Goal: Communication & Community: Answer question/provide support

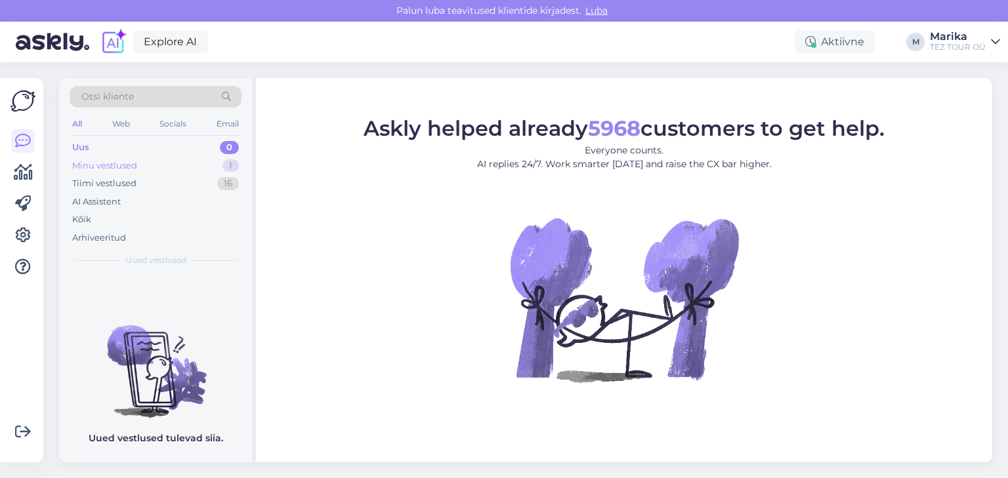
click at [113, 161] on div "Minu vestlused" at bounding box center [104, 165] width 65 height 13
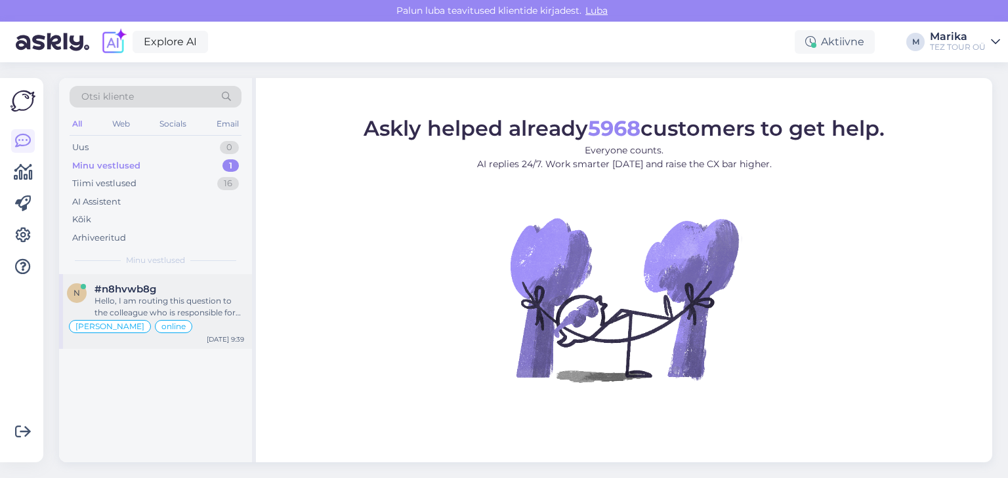
click at [167, 300] on div "Hello, I am routing this question to the colleague who is responsible for this …" at bounding box center [169, 307] width 150 height 24
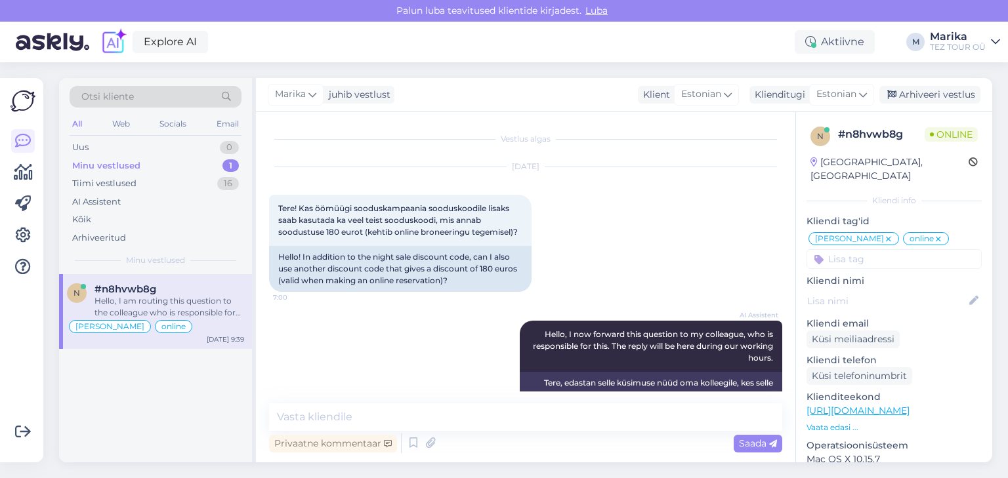
scroll to position [1515, 0]
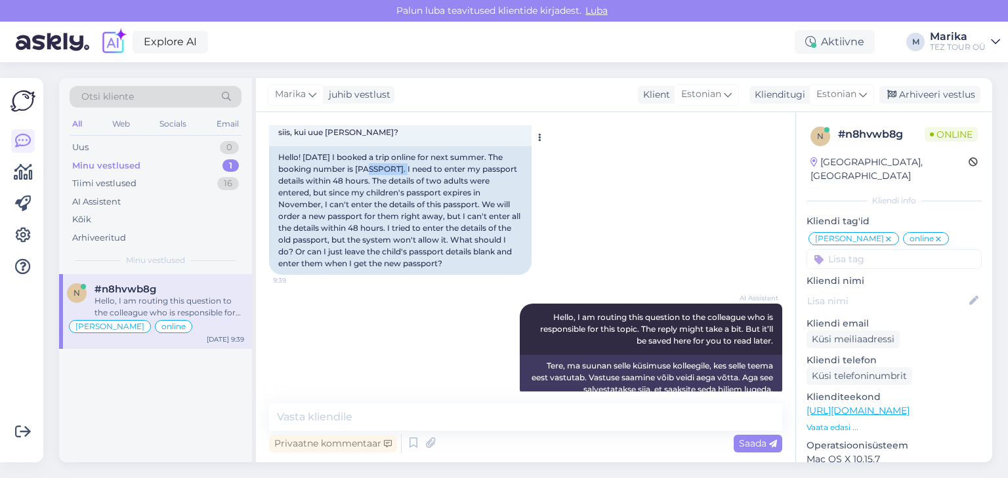
drag, startPoint x: 357, startPoint y: 142, endPoint x: 394, endPoint y: 144, distance: 37.5
click at [394, 146] on div "Hello! Yesterday I booked a trip online for next summer. The booking number is …" at bounding box center [400, 210] width 262 height 129
copy div "23322095."
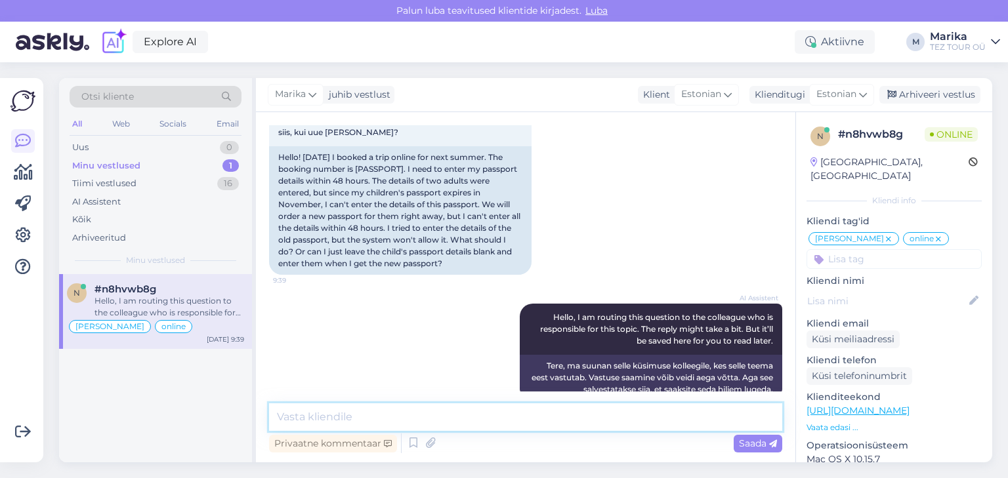
click at [424, 425] on textarea at bounding box center [525, 417] width 513 height 28
click at [457, 420] on textarea at bounding box center [525, 417] width 513 height 28
type textarea "Tere!"
click at [758, 441] on span "Saada" at bounding box center [758, 444] width 38 height 12
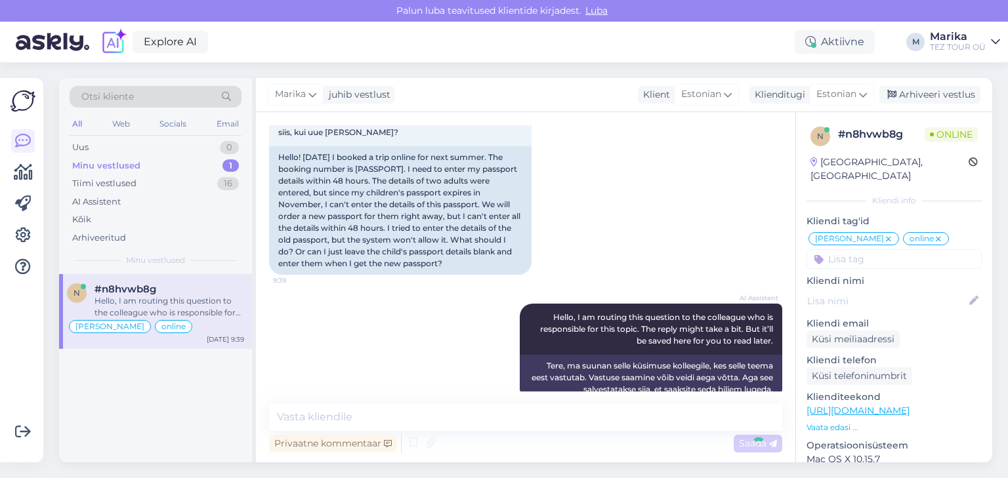
scroll to position [1572, 0]
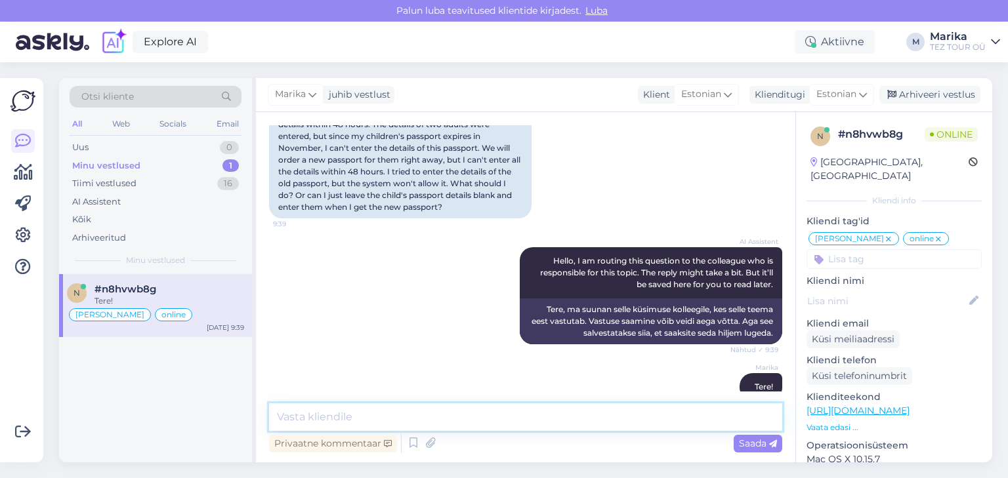
click at [643, 416] on textarea at bounding box center [525, 417] width 513 height 28
type textarea "Oluline on, et reisi ajaks on olemas kehtiv reisidokument."
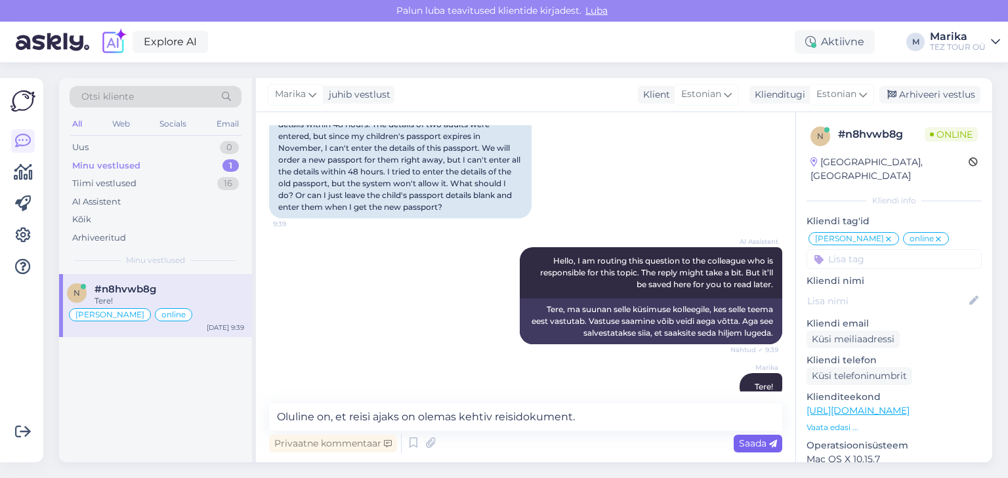
click at [750, 439] on span "Saada" at bounding box center [758, 444] width 38 height 12
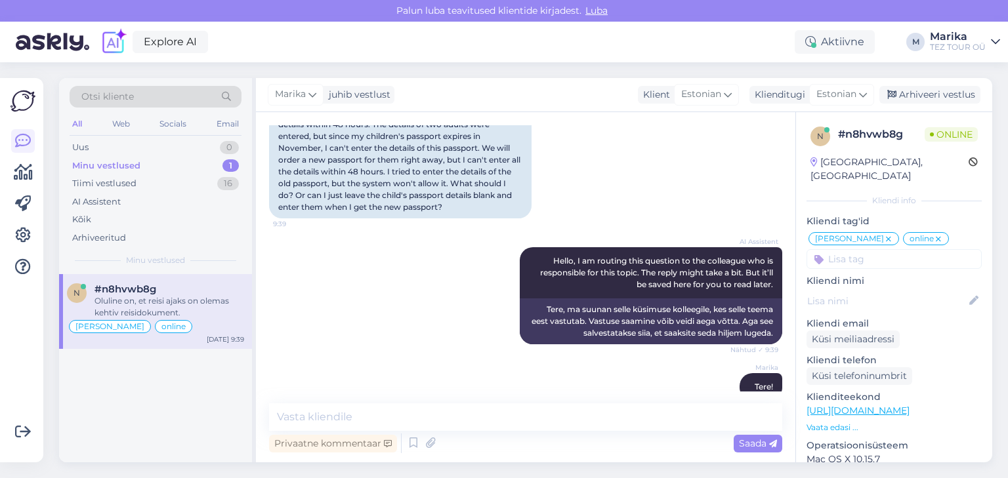
scroll to position [1628, 0]
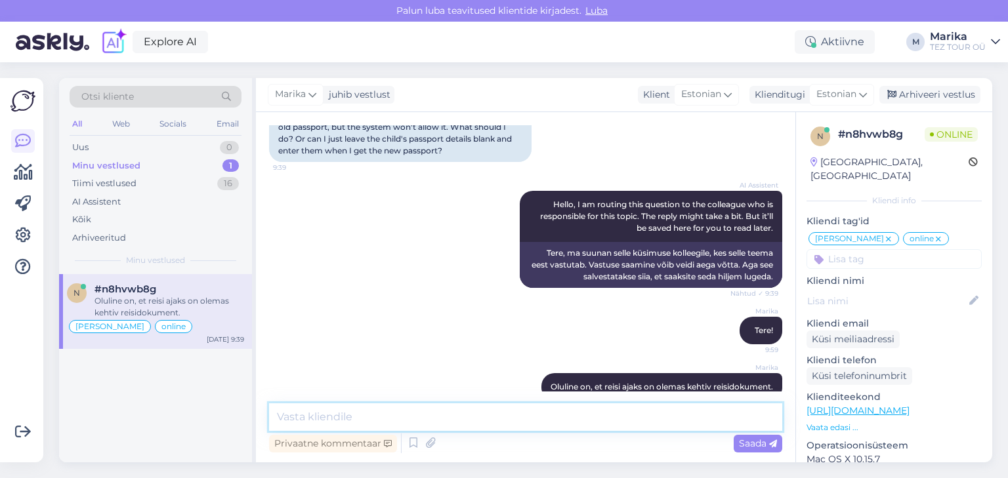
click at [623, 421] on textarea at bounding box center [525, 417] width 513 height 28
type textarea "E"
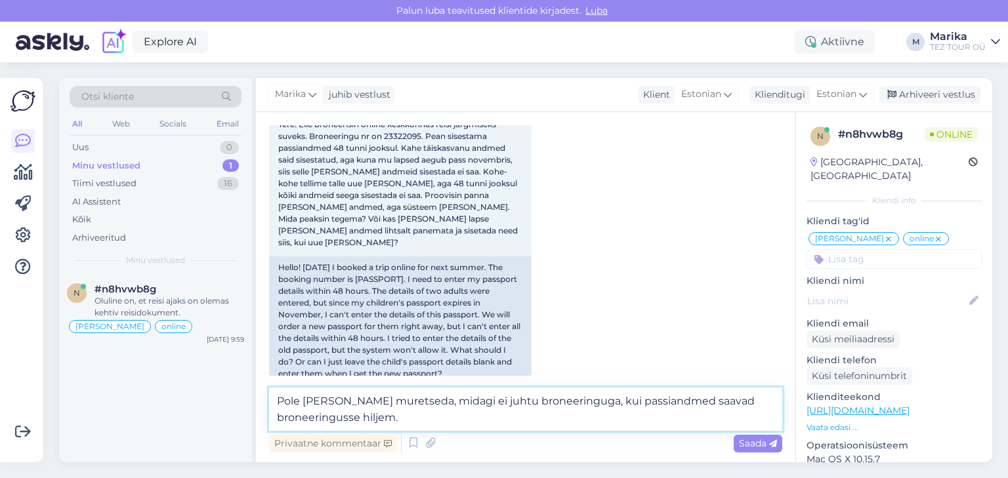
scroll to position [1278, 0]
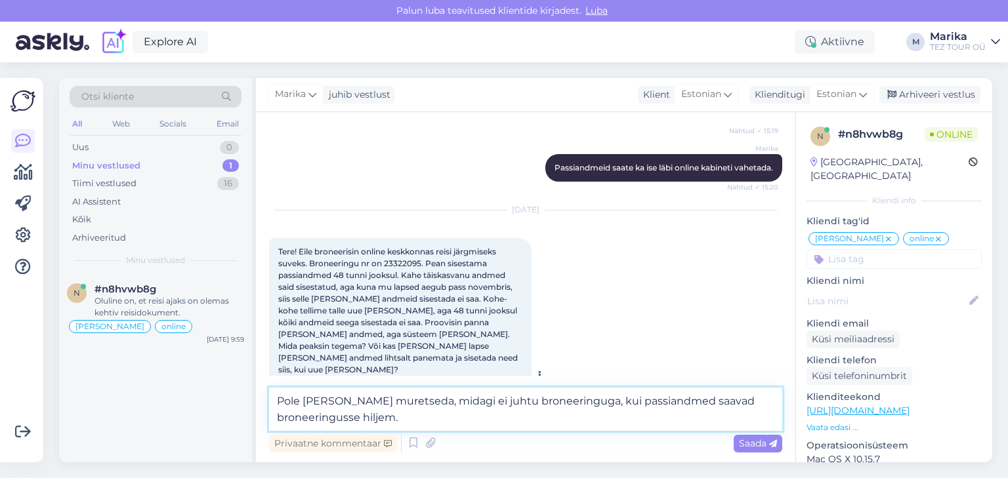
type textarea "Pole tarvis muretseda, midagi ei juhtu broneeringuga, kui passiandmed saavad br…"
drag, startPoint x: 385, startPoint y: 250, endPoint x: 423, endPoint y: 251, distance: 38.1
click at [423, 251] on span "Tere! Eile broneerisin online keskkonnas reisi järgmiseks suveks. Broneeringu n…" at bounding box center [398, 311] width 241 height 128
copy span "23322095."
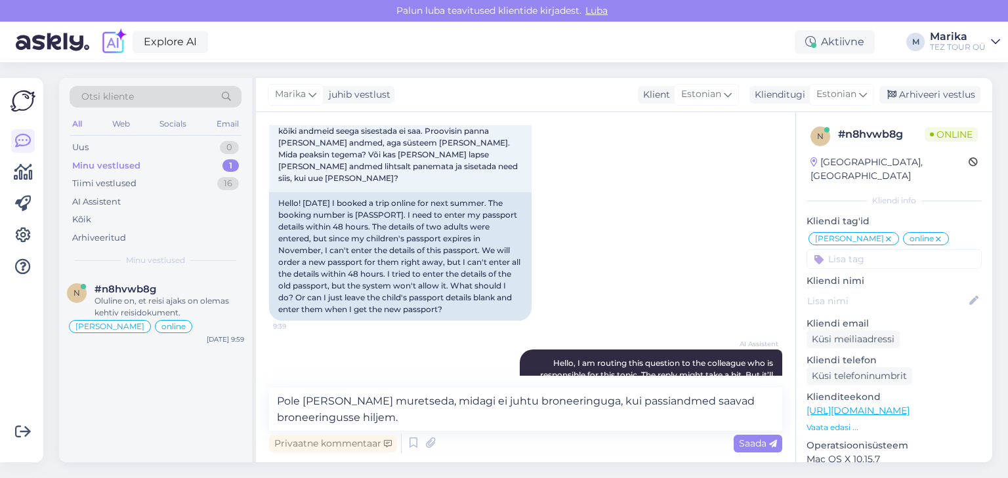
scroll to position [1644, 0]
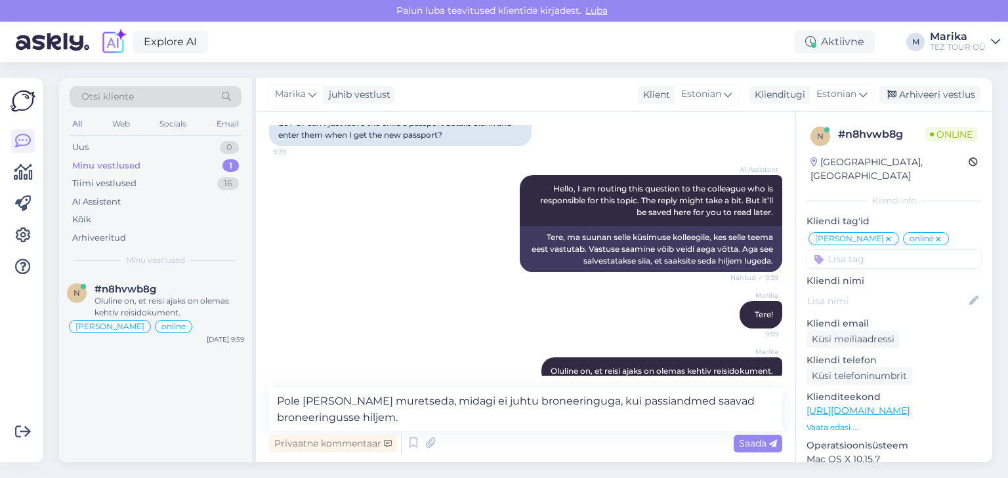
drag, startPoint x: 748, startPoint y: 441, endPoint x: 739, endPoint y: 441, distance: 8.5
click at [748, 441] on span "Saada" at bounding box center [758, 444] width 38 height 12
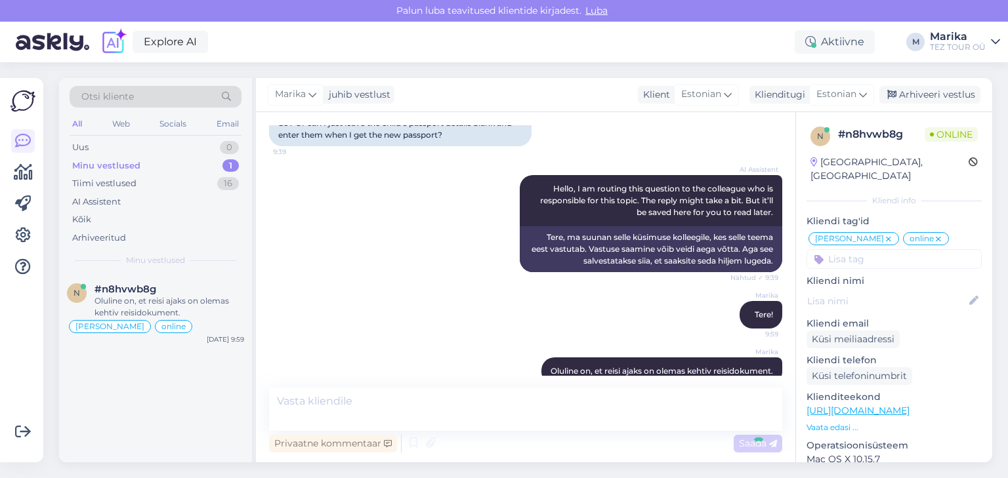
scroll to position [1696, 0]
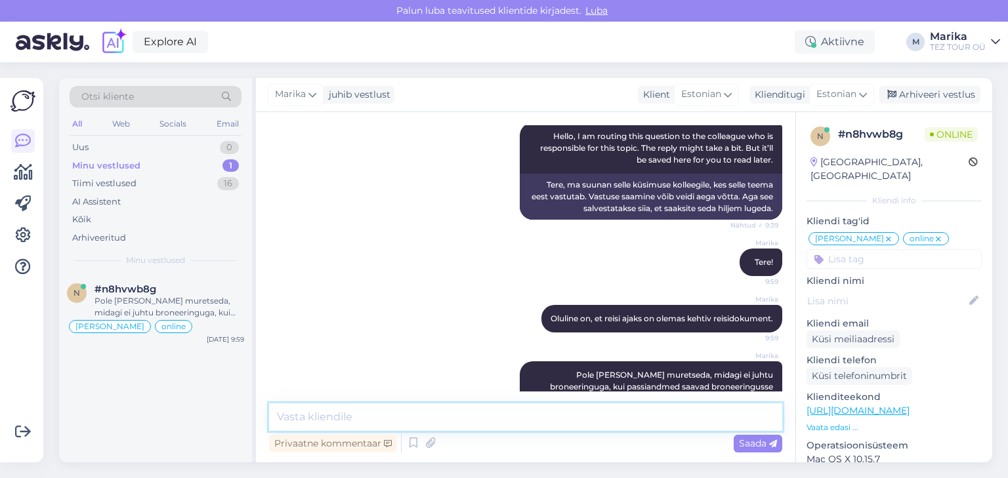
click at [457, 413] on textarea at bounding box center [525, 417] width 513 height 28
type textarea "Kreetale saab reisida ka ID-kaardiga"
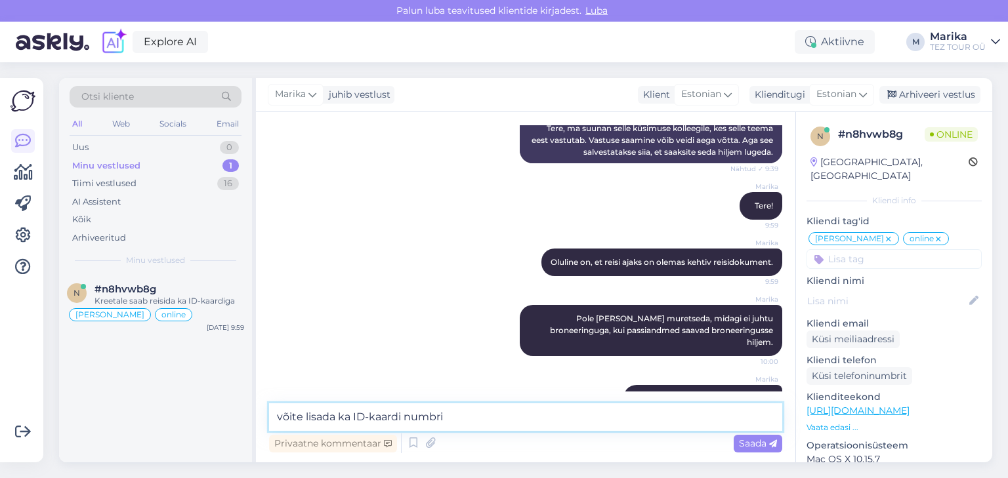
type textarea "võite lisada ka ID-kaardi numbri."
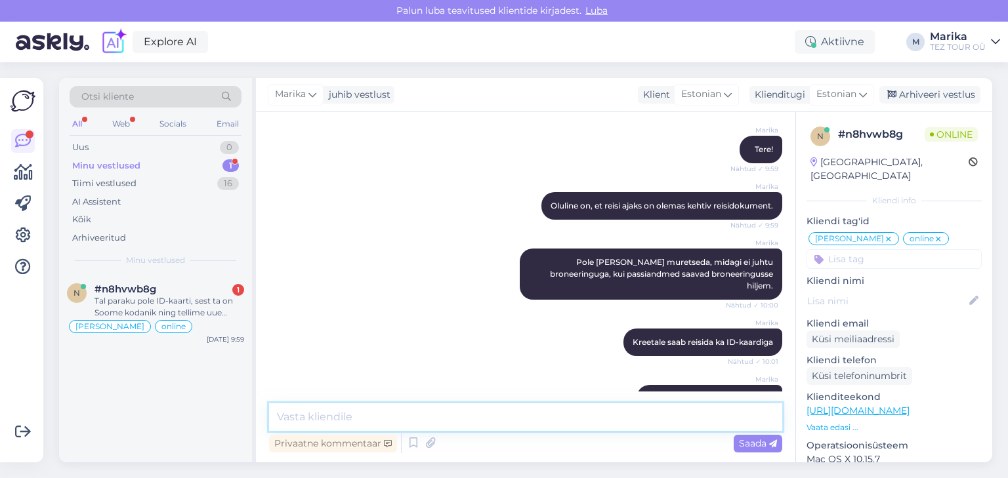
scroll to position [1901, 0]
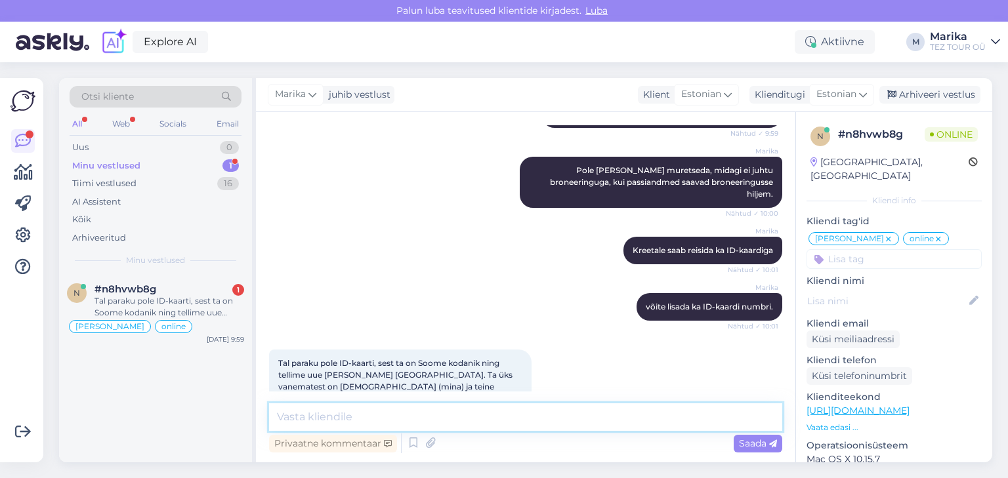
click at [495, 411] on textarea at bounding box center [525, 417] width 513 height 28
type textarea "Jah, see sobib."
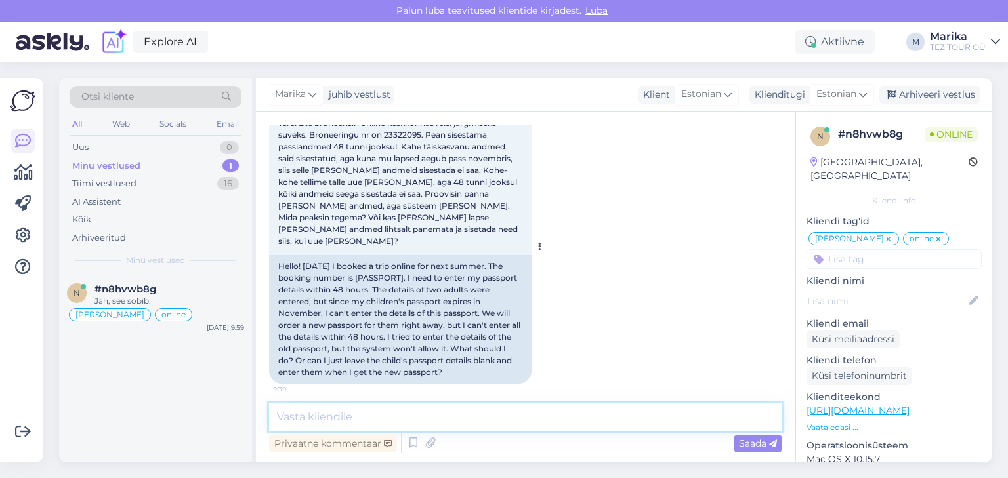
scroll to position [1328, 0]
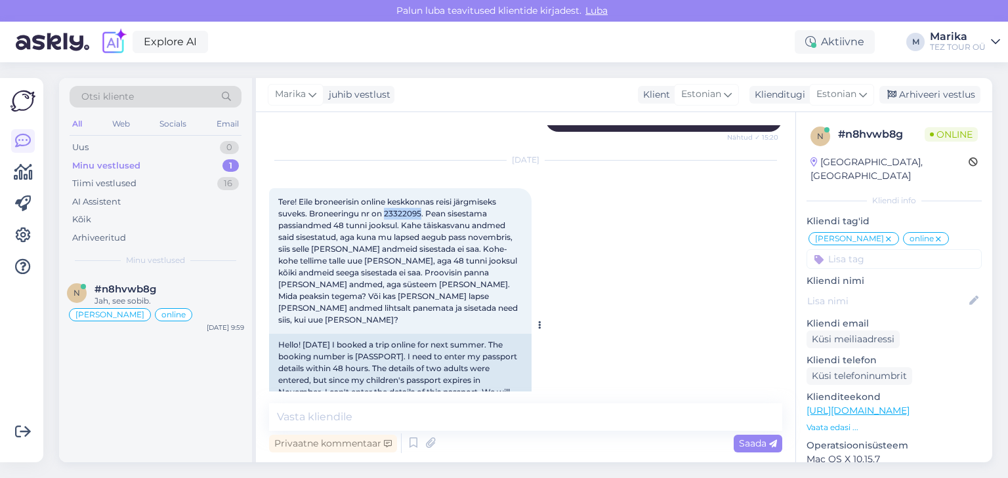
drag, startPoint x: 385, startPoint y: 199, endPoint x: 421, endPoint y: 200, distance: 36.1
click at [421, 200] on span "Tere! Eile broneerisin online keskkonnas reisi järgmiseks suveks. Broneeringu n…" at bounding box center [398, 261] width 241 height 128
copy span "23322095"
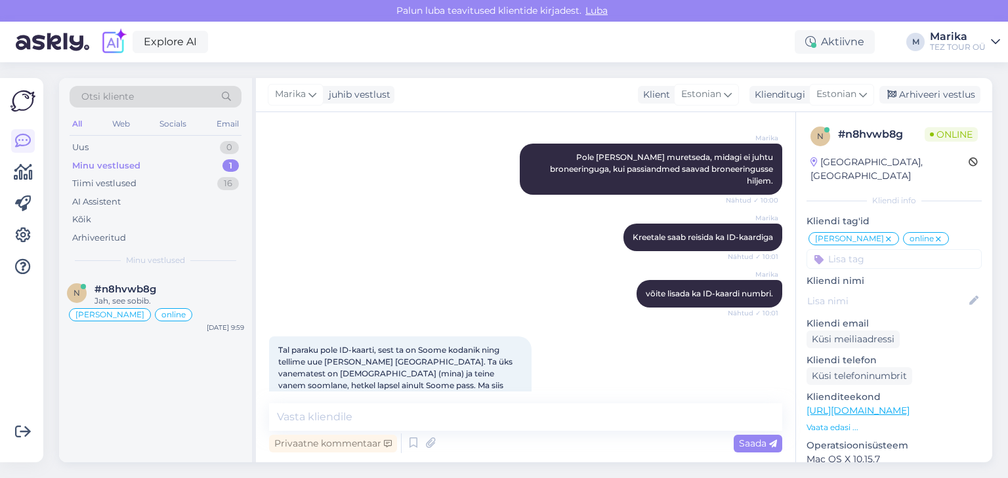
scroll to position [1957, 0]
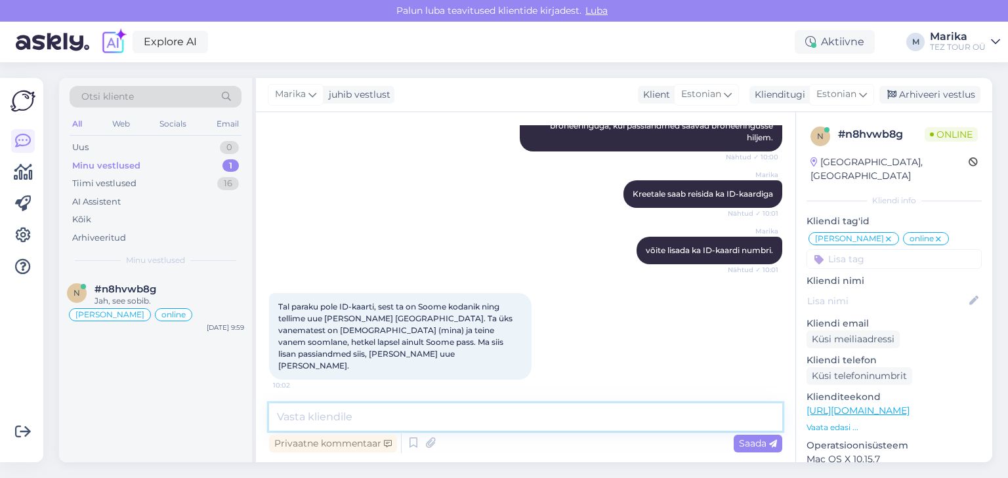
click at [465, 421] on textarea at bounding box center [525, 417] width 513 height 28
click at [483, 408] on textarea at bounding box center [525, 417] width 513 height 28
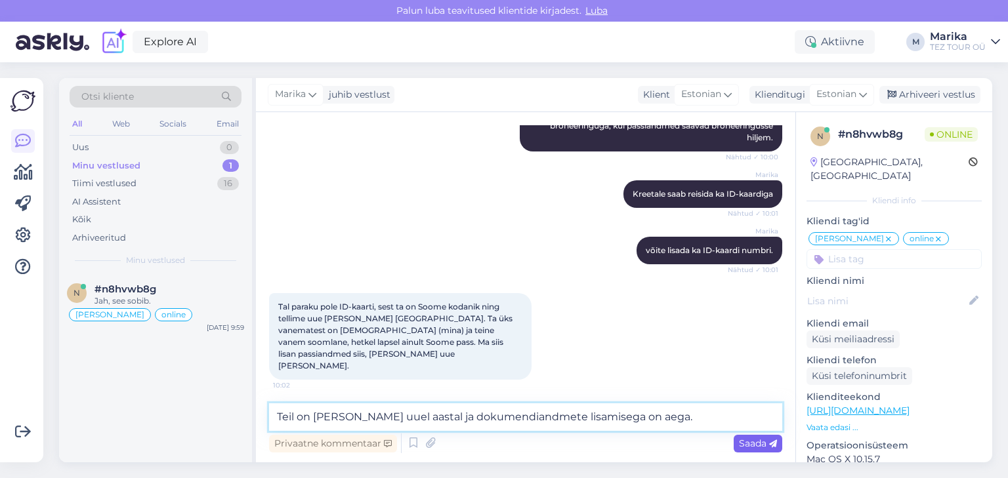
type textarea "Teil on reis uuel aastal ja dokumendiandmete lisamisega on aega."
click at [756, 446] on span "Saada" at bounding box center [758, 444] width 38 height 12
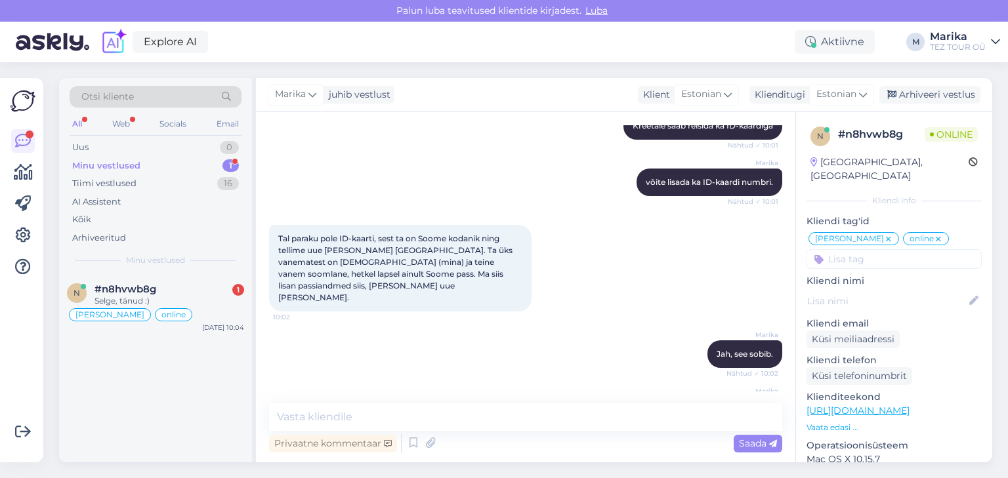
scroll to position [2082, 0]
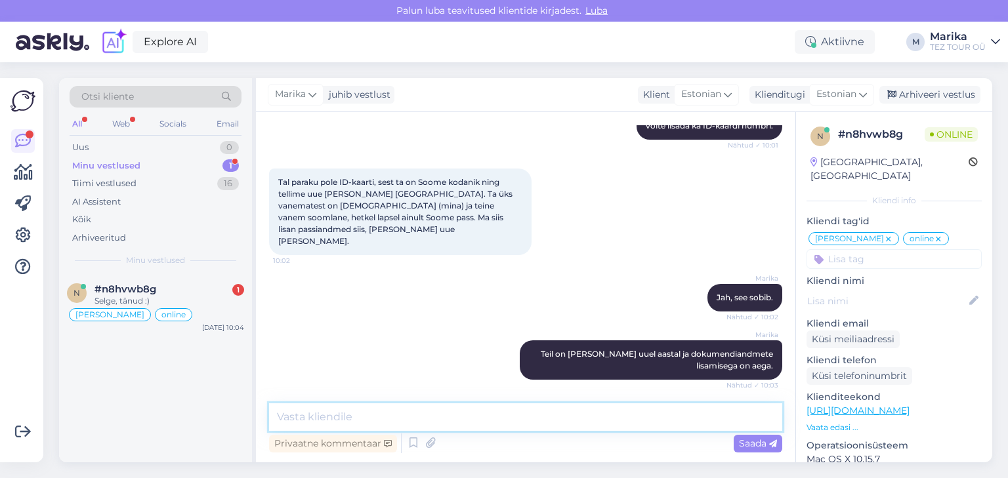
click at [464, 420] on textarea at bounding box center [525, 417] width 513 height 28
type textarea "Palun ja ilusat päeva jätku!"
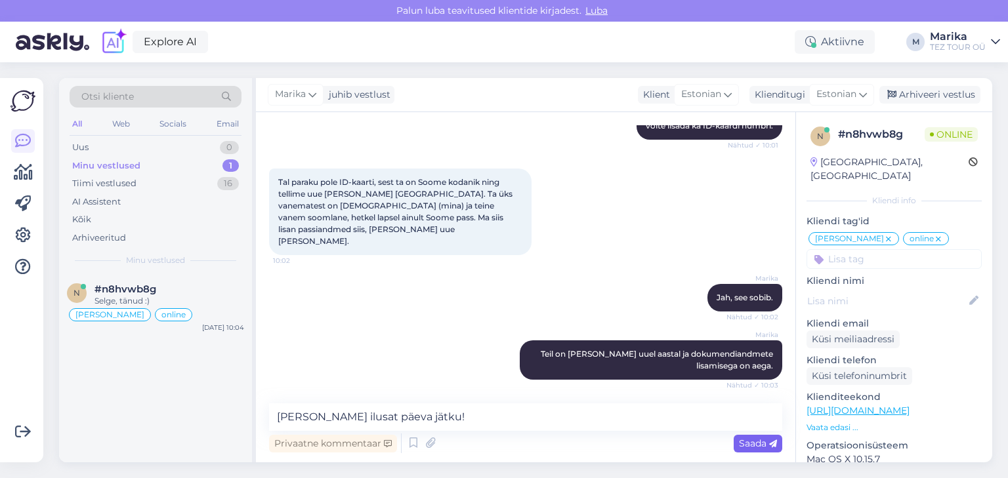
click at [745, 440] on span "Saada" at bounding box center [758, 444] width 38 height 12
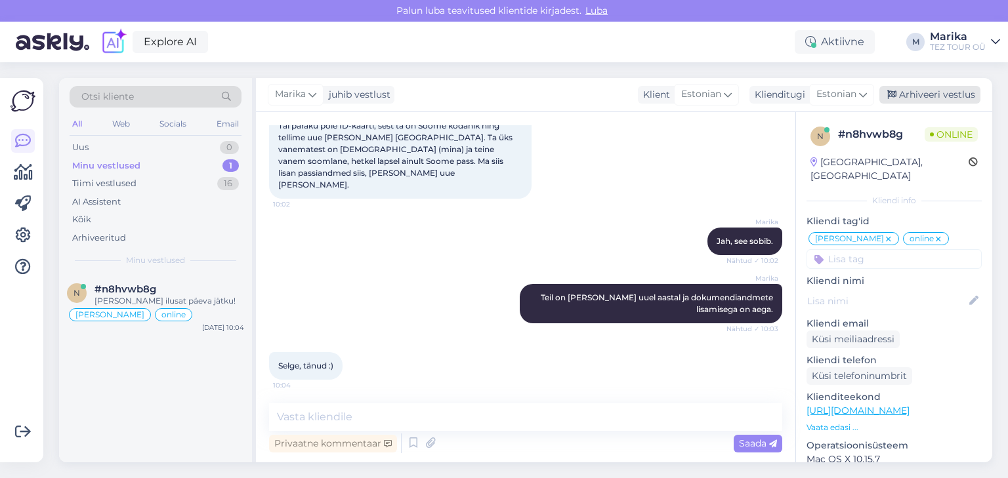
click at [918, 94] on div "Arhiveeri vestlus" at bounding box center [929, 95] width 101 height 18
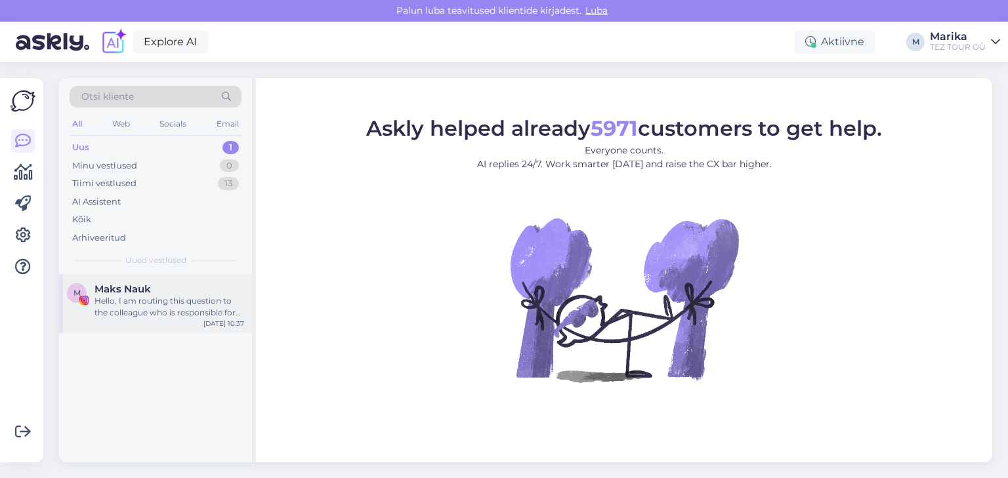
click at [174, 277] on div "M Maks Nauk Hello, I am routing this question to the colleague who is responsib…" at bounding box center [155, 303] width 193 height 59
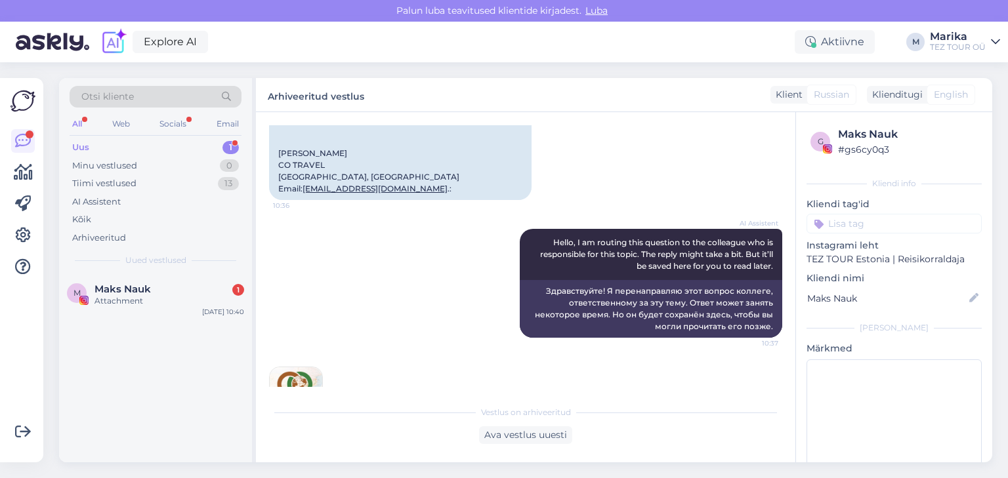
scroll to position [1270, 0]
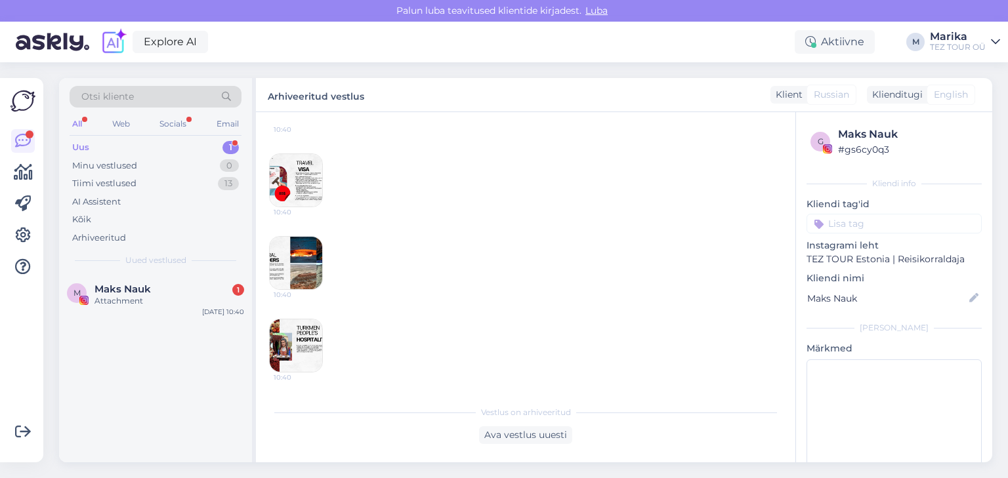
click at [311, 258] on img at bounding box center [296, 263] width 52 height 52
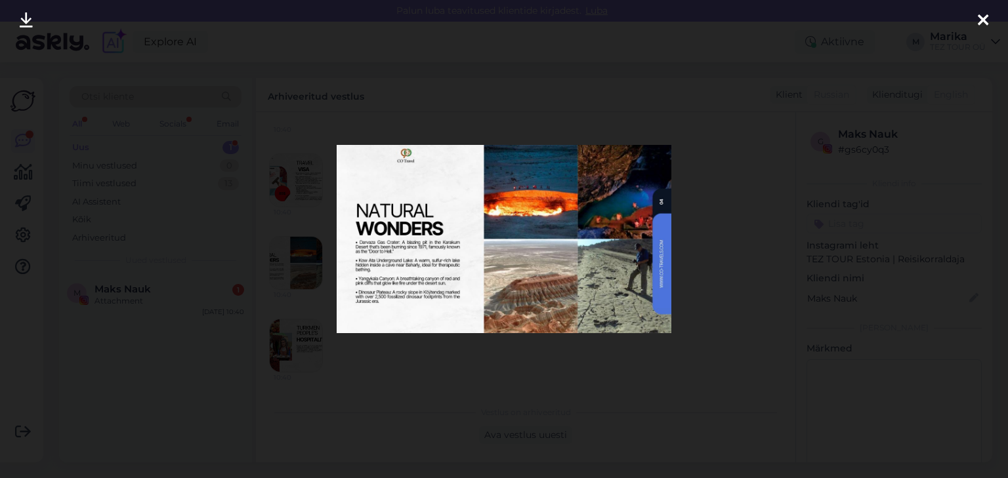
click at [672, 94] on div at bounding box center [504, 239] width 1008 height 478
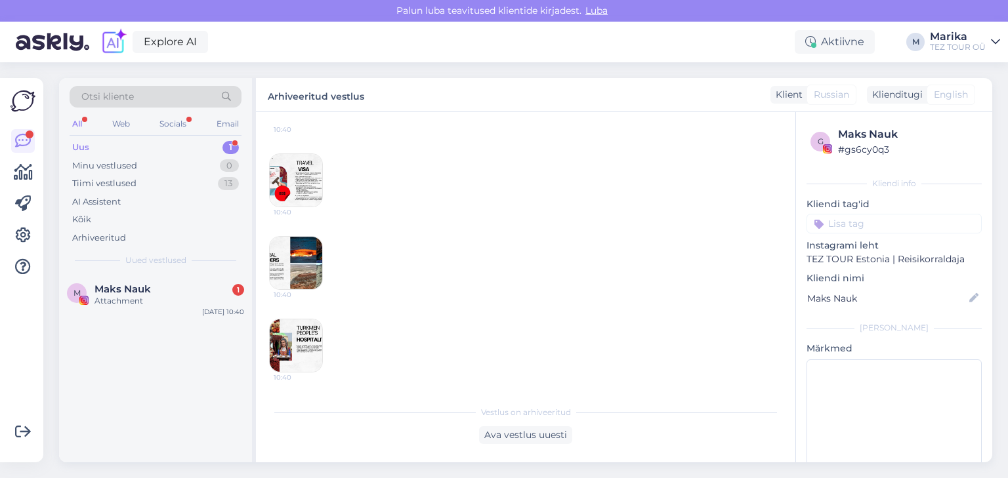
click at [304, 180] on img at bounding box center [296, 180] width 52 height 52
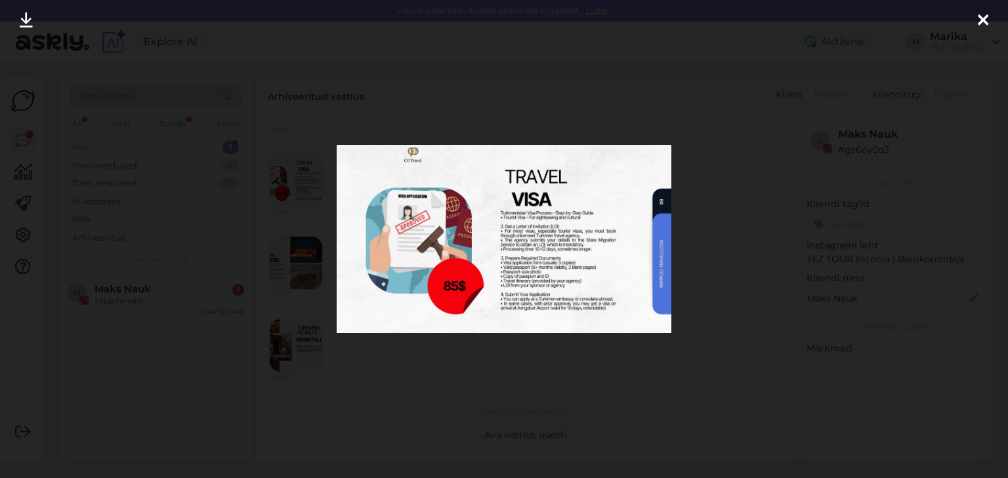
click at [527, 90] on div at bounding box center [504, 239] width 1008 height 478
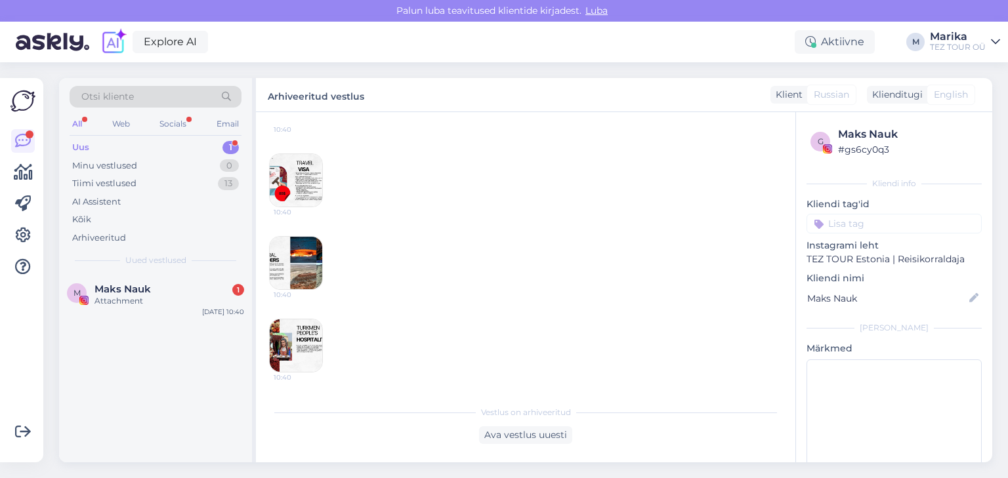
click at [300, 344] on img at bounding box center [296, 345] width 52 height 52
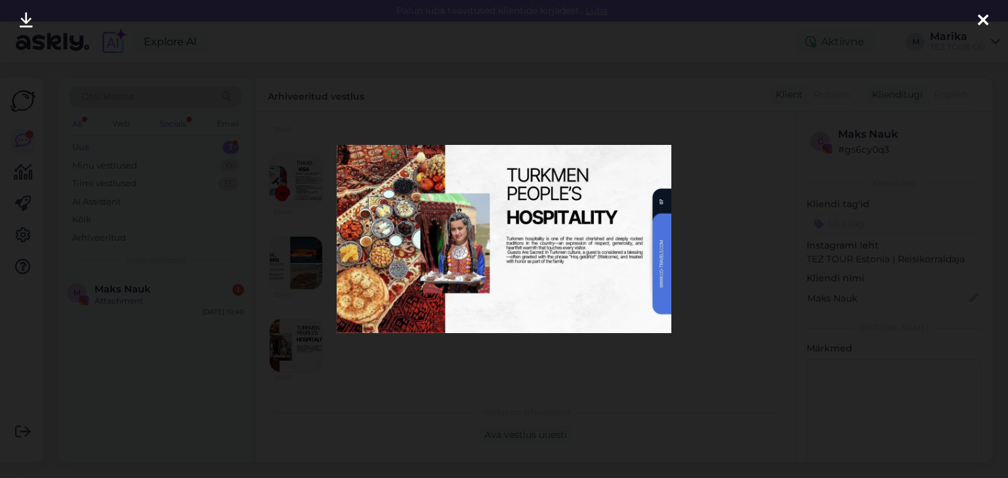
click at [536, 109] on div at bounding box center [504, 239] width 1008 height 478
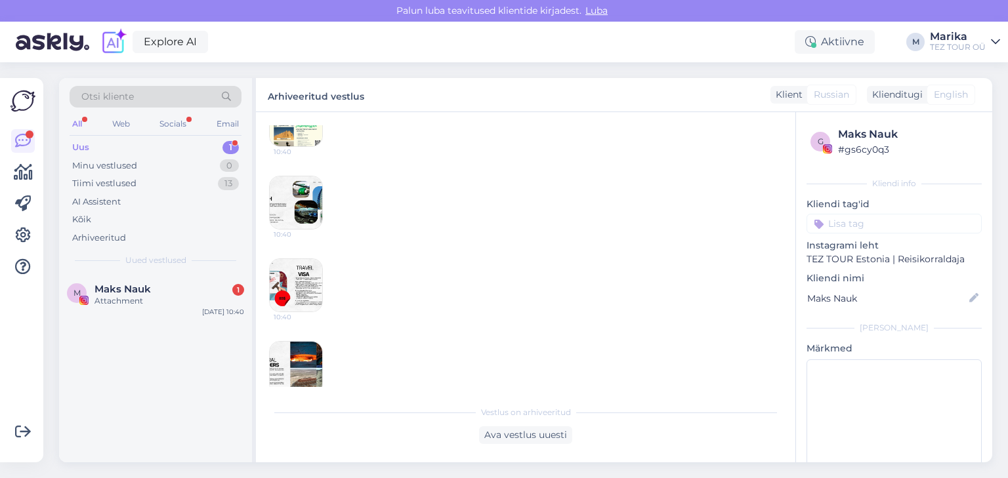
scroll to position [1130, 0]
click at [296, 222] on img at bounding box center [296, 205] width 52 height 52
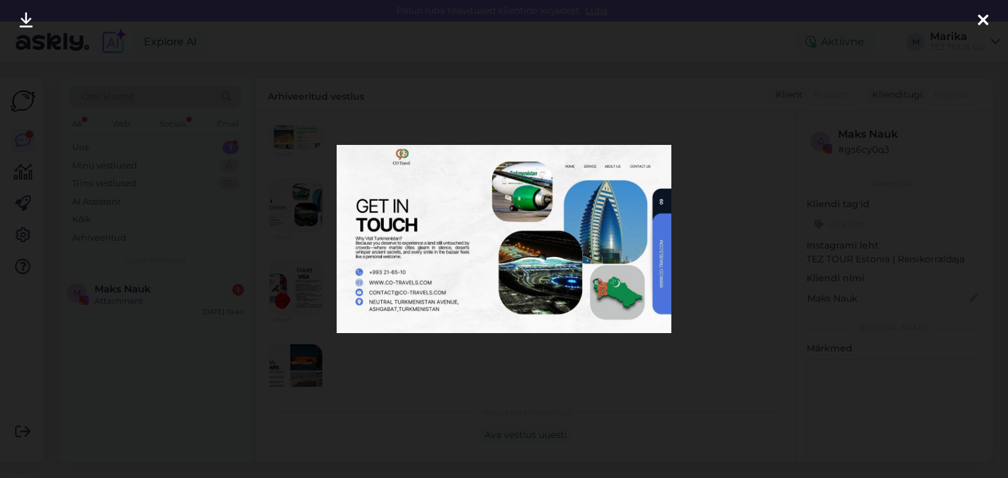
click at [450, 112] on div at bounding box center [504, 239] width 1008 height 478
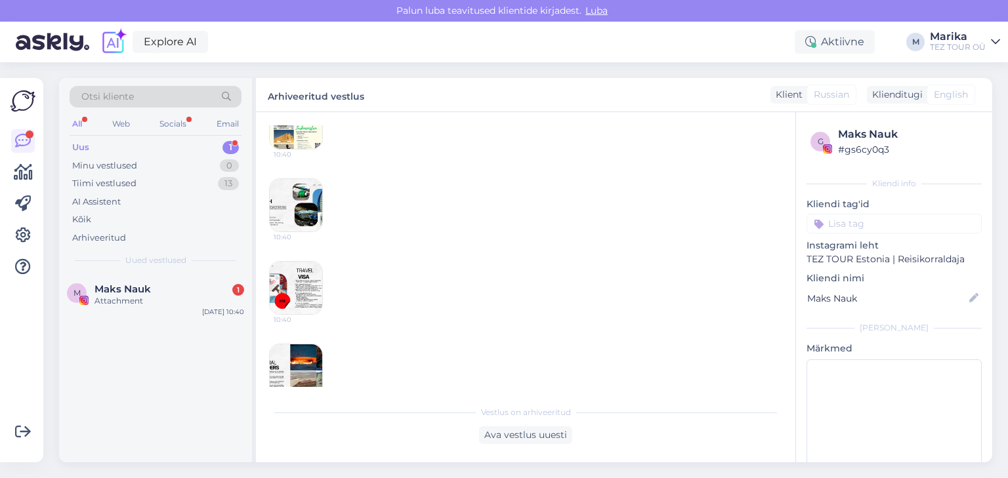
click at [274, 147] on img at bounding box center [296, 122] width 52 height 52
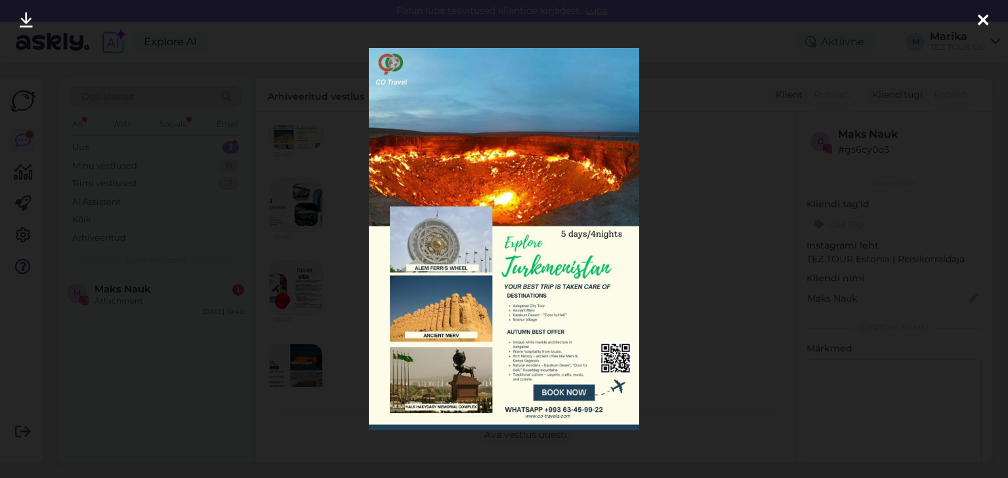
click at [464, 13] on div at bounding box center [504, 239] width 1008 height 478
